Goal: Task Accomplishment & Management: Use online tool/utility

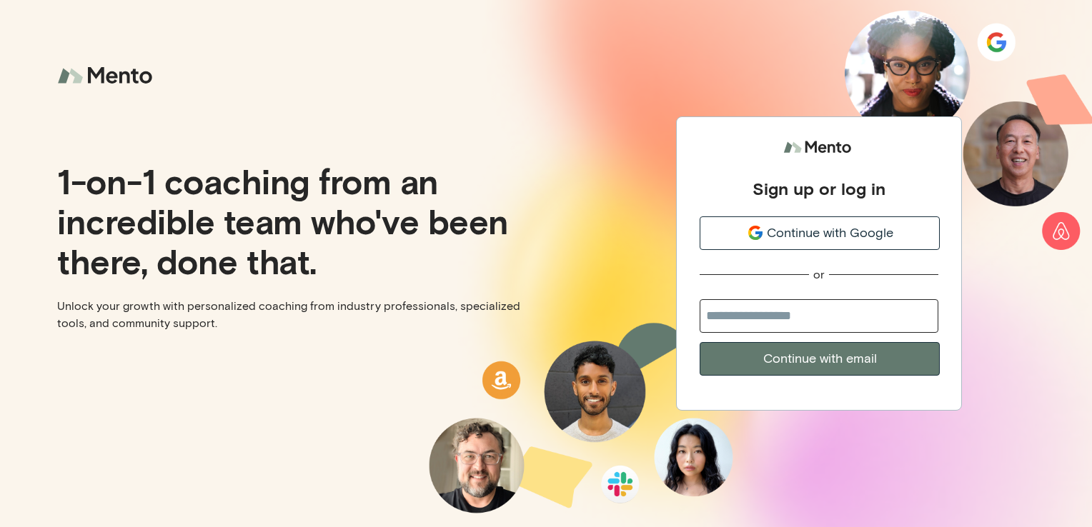
drag, startPoint x: 785, startPoint y: 320, endPoint x: 775, endPoint y: 320, distance: 9.3
click at [775, 320] on input "email" at bounding box center [819, 316] width 239 height 34
type input "**********"
click at [817, 354] on button "Continue with email" at bounding box center [820, 359] width 240 height 34
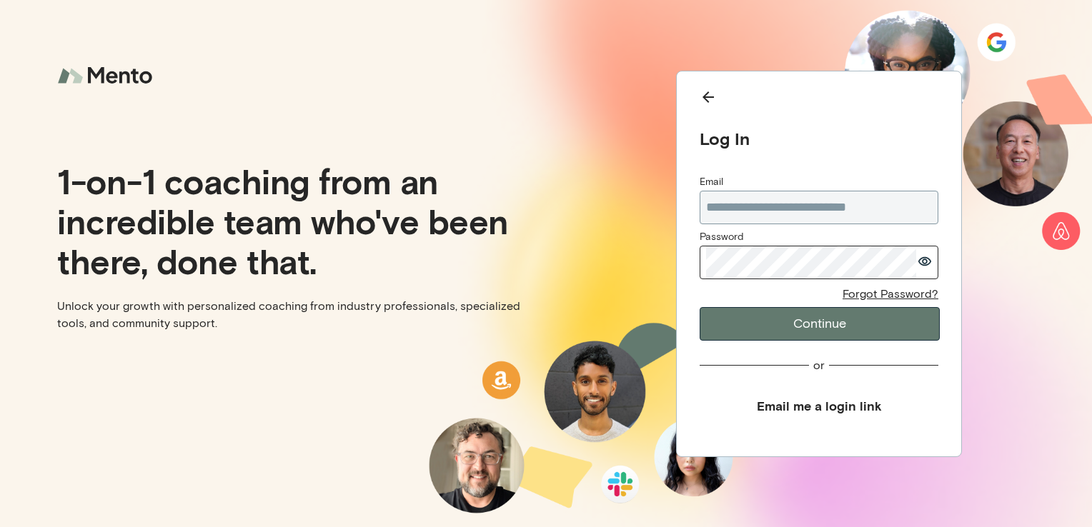
click at [824, 332] on button "Continue" at bounding box center [820, 324] width 240 height 34
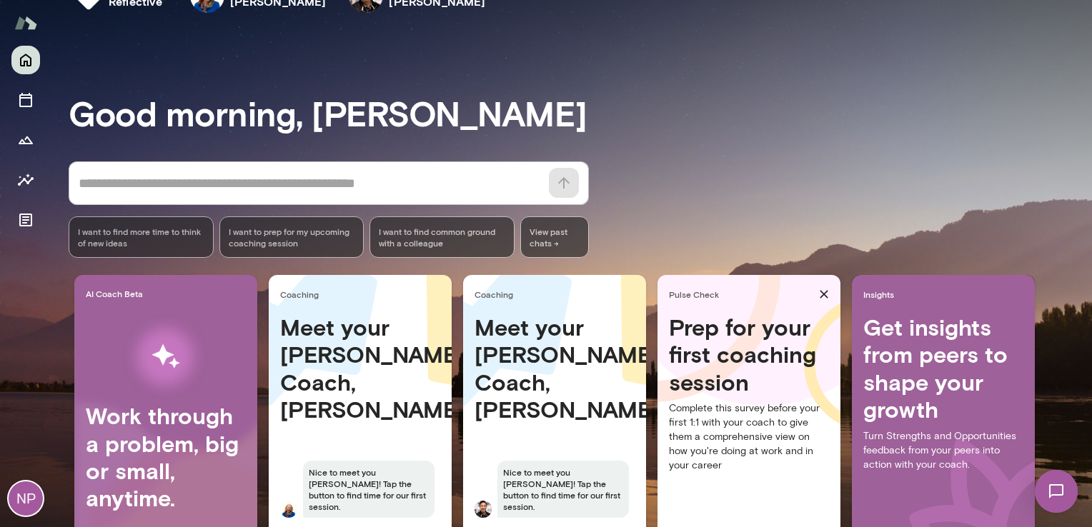
scroll to position [116, 0]
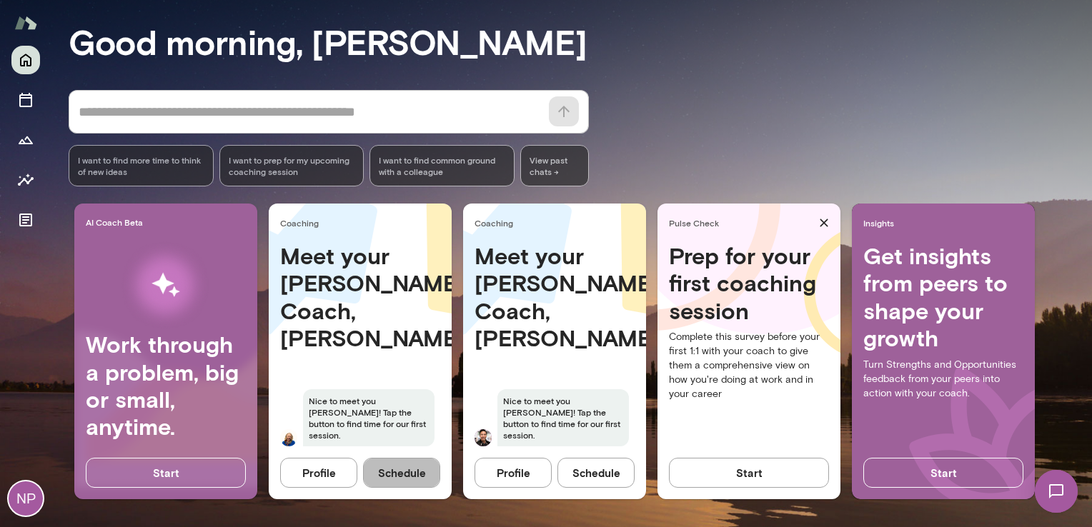
click at [397, 474] on button "Schedule" at bounding box center [401, 473] width 77 height 30
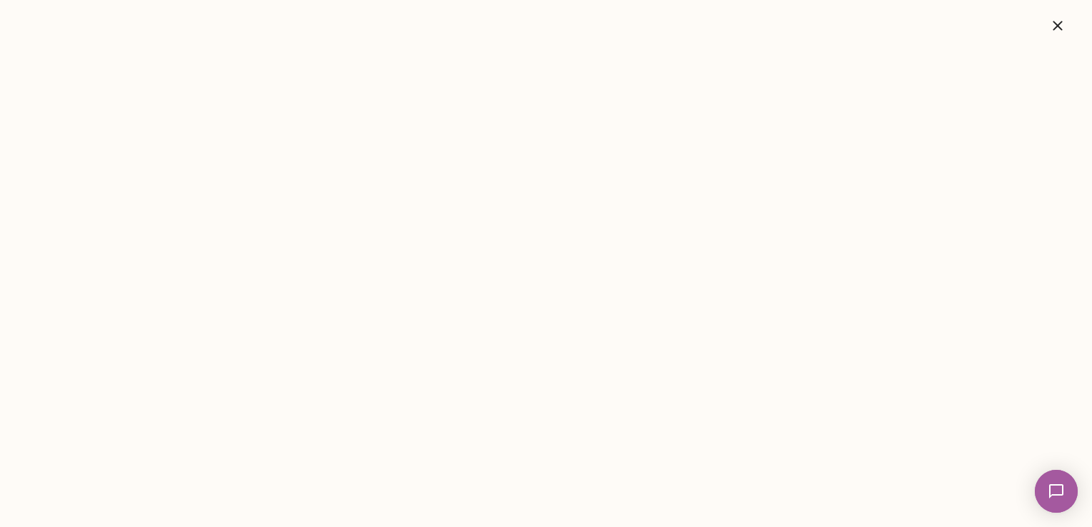
click at [1061, 29] on icon "button" at bounding box center [1057, 25] width 9 height 9
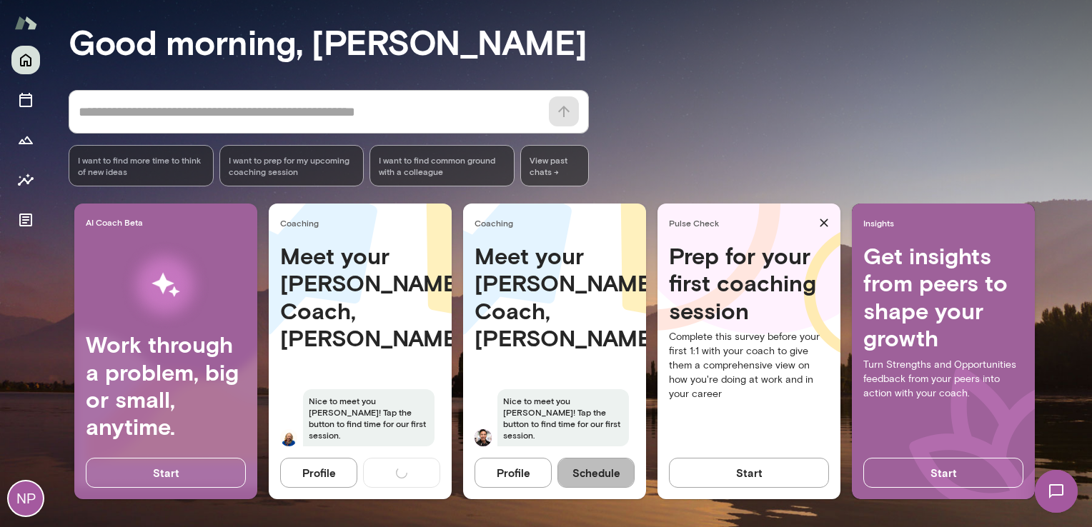
click at [591, 474] on button "Schedule" at bounding box center [595, 473] width 77 height 30
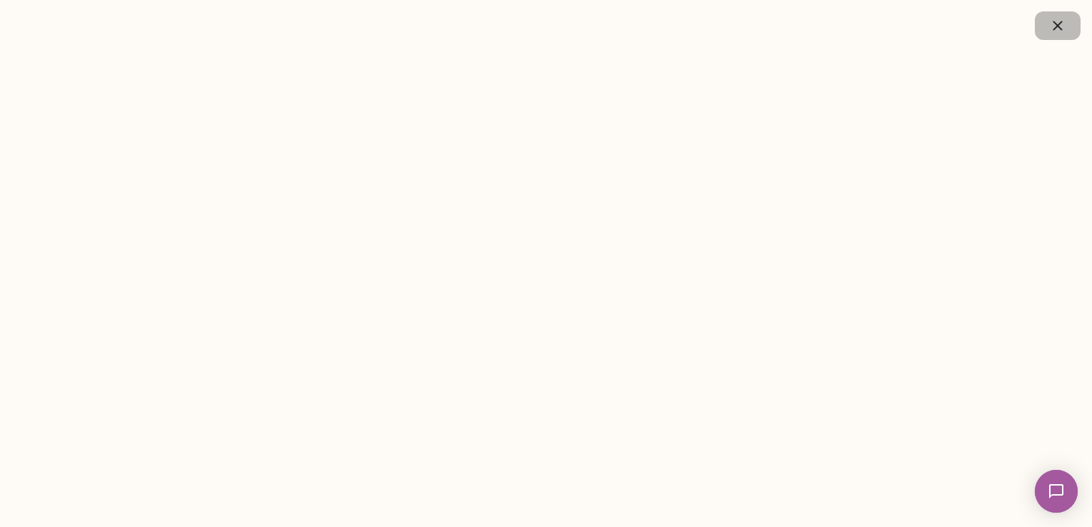
click at [1058, 27] on icon "button" at bounding box center [1057, 25] width 9 height 9
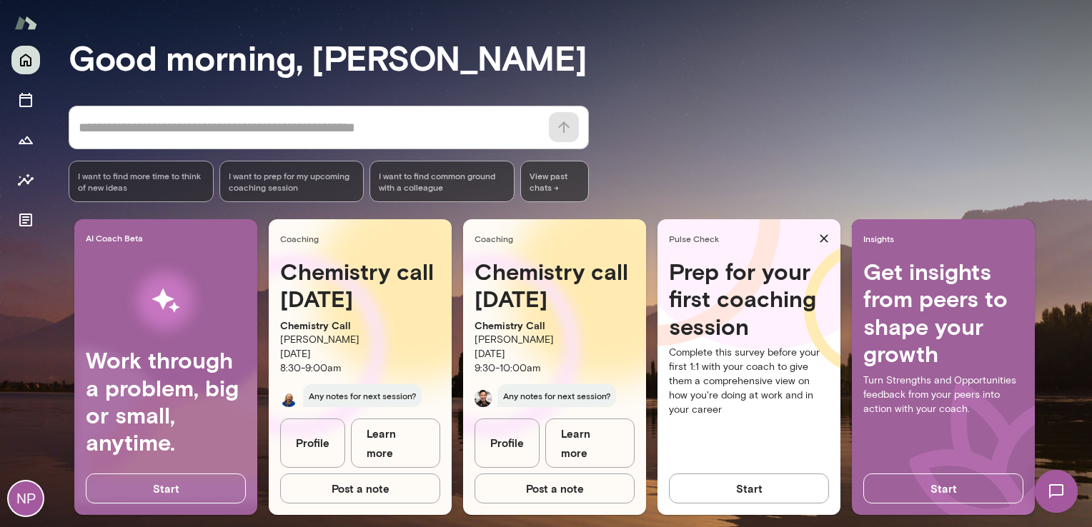
scroll to position [116, 0]
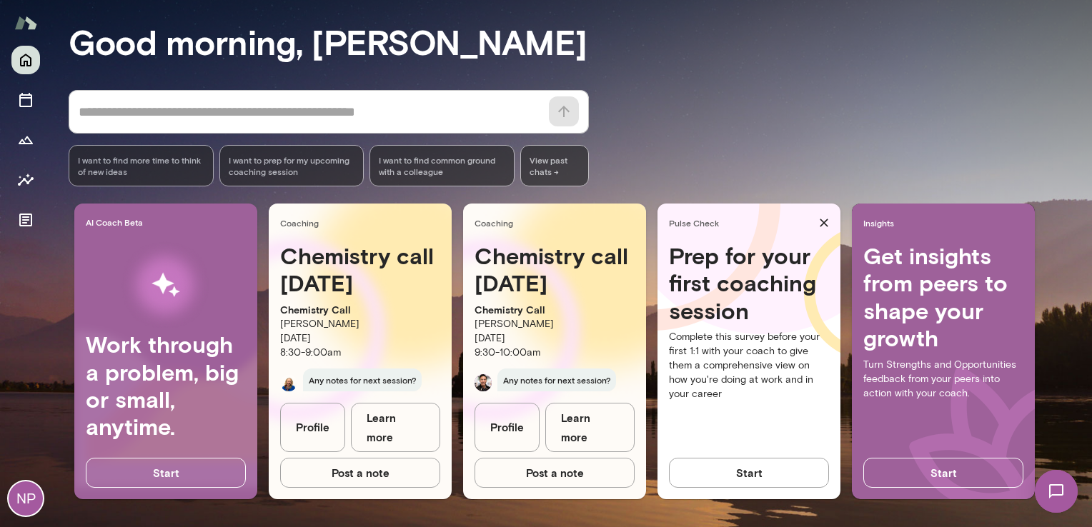
click at [755, 86] on div "Good morning, [PERSON_NAME] * ​ ​ I want to find more time to think of new idea…" at bounding box center [580, 240] width 1023 height 541
